Goal: Task Accomplishment & Management: Manage account settings

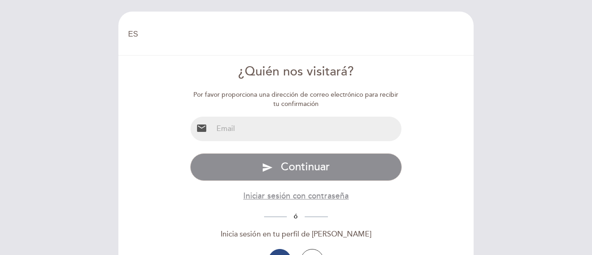
select select "es"
click at [259, 126] on input "email" at bounding box center [307, 129] width 189 height 25
type input "[PERSON_NAME][EMAIL_ADDRESS][PERSON_NAME][DOMAIN_NAME]"
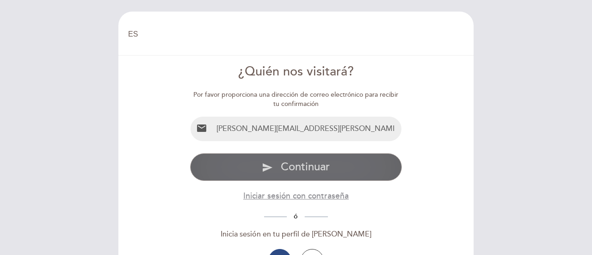
click at [290, 162] on span "Continuar" at bounding box center [305, 166] width 49 height 13
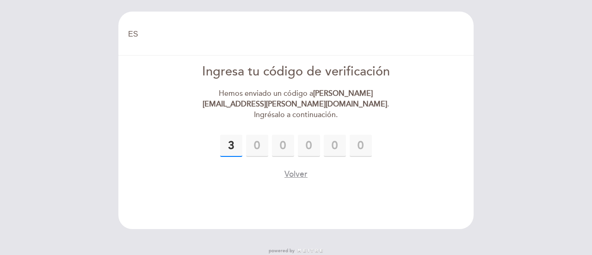
type input "3"
type input "9"
type input "7"
type input "0"
type input "2"
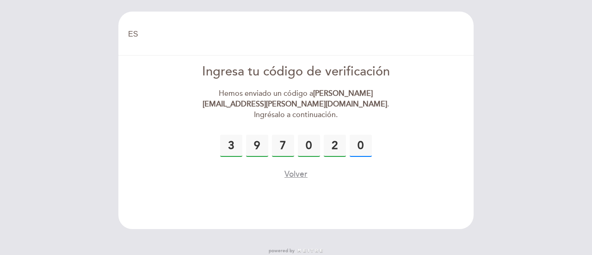
type input "0"
